Goal: Information Seeking & Learning: Check status

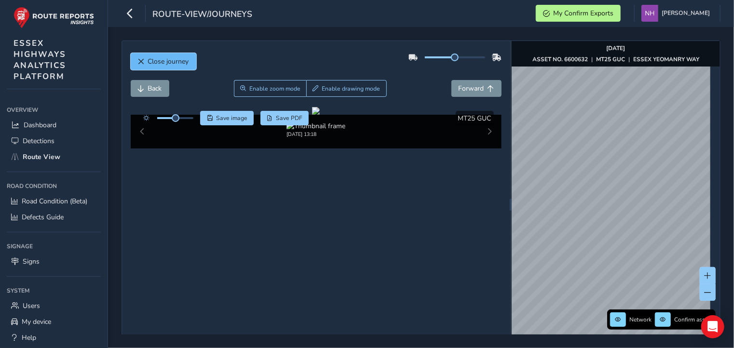
click at [160, 58] on span "Close journey" at bounding box center [168, 61] width 41 height 9
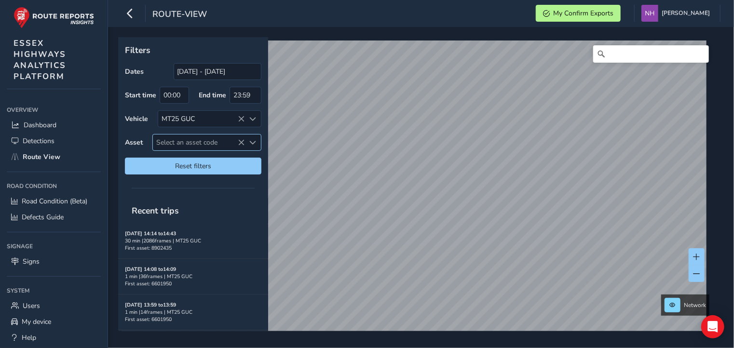
click at [184, 140] on span "Select an asset code" at bounding box center [199, 143] width 92 height 16
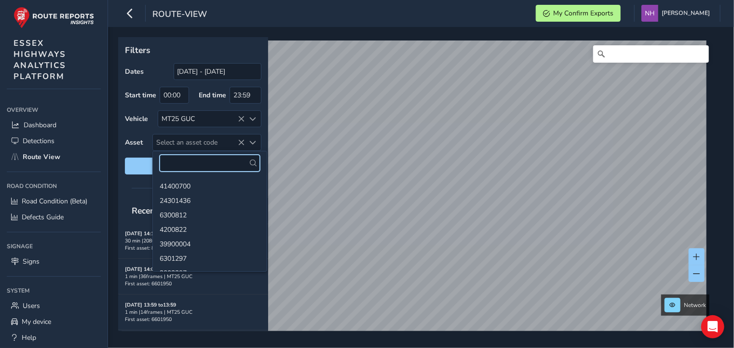
click at [197, 161] on input "text" at bounding box center [210, 163] width 100 height 17
type input "6600132"
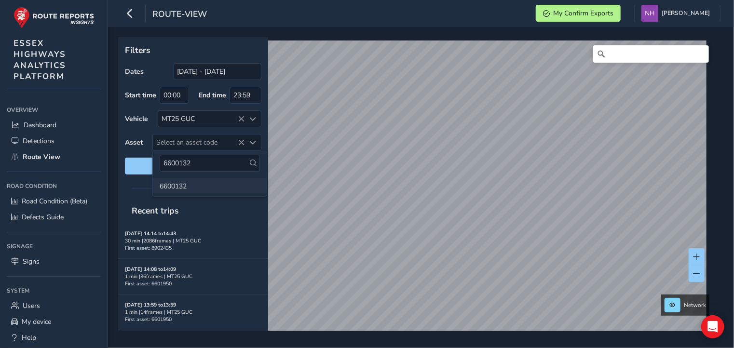
click at [187, 182] on li "6600132" at bounding box center [210, 185] width 114 height 14
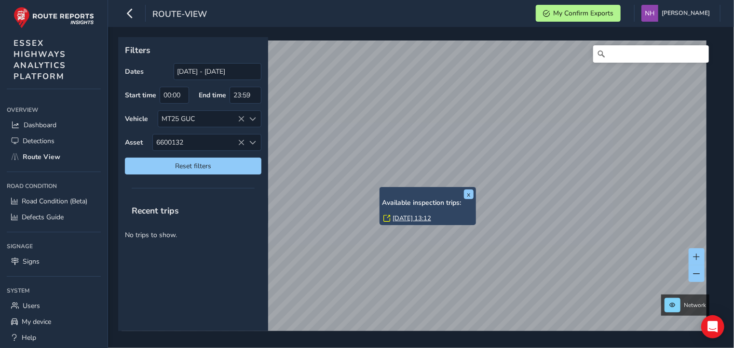
click at [411, 216] on link "[DATE] 13:12" at bounding box center [412, 218] width 39 height 9
